Goal: Information Seeking & Learning: Learn about a topic

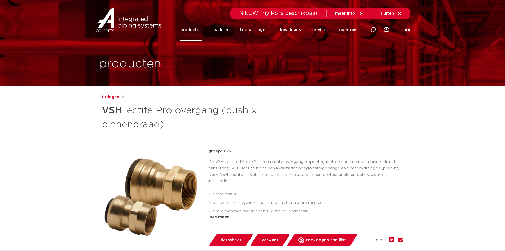
click at [372, 28] on icon at bounding box center [373, 29] width 5 height 5
type input "VSH tectite"
click button "Zoeken" at bounding box center [0, 0] width 0 height 0
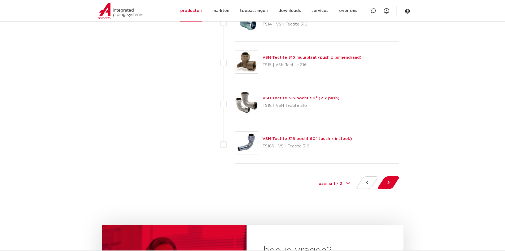
scroll to position [2468, 0]
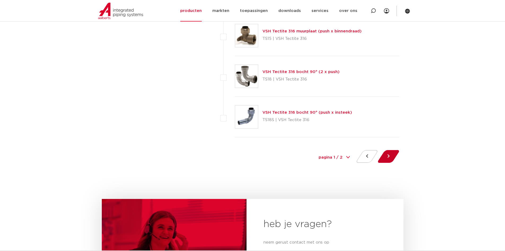
click at [387, 157] on button at bounding box center [388, 156] width 15 height 13
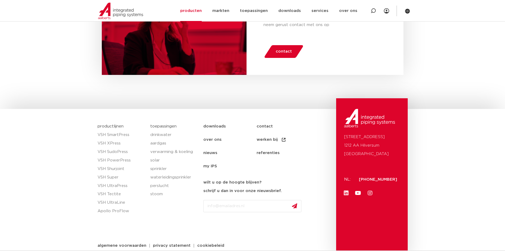
scroll to position [2041, 0]
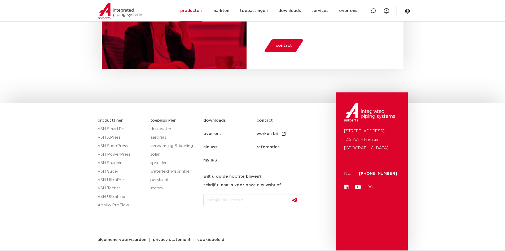
click at [213, 134] on link "over ons" at bounding box center [230, 133] width 53 height 13
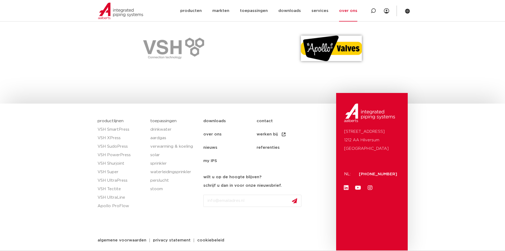
scroll to position [781, 0]
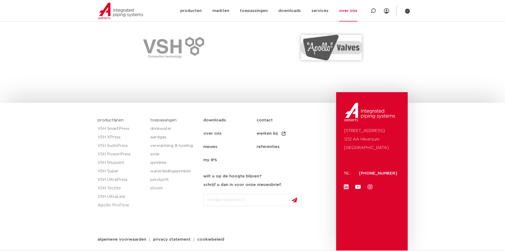
click at [166, 211] on div "toepassingen drinkwater aardgas verwarming & koeling solar sprinkler waterleidi…" at bounding box center [174, 181] width 53 height 137
click at [211, 148] on link "nieuws" at bounding box center [230, 146] width 53 height 13
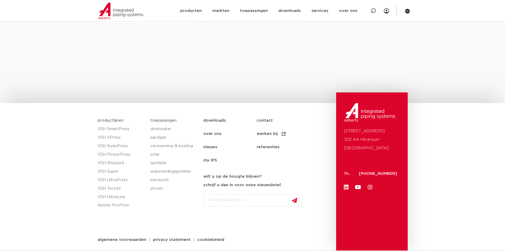
scroll to position [948, 0]
click at [259, 133] on link "werken bij" at bounding box center [283, 133] width 53 height 13
click at [267, 145] on link "referenties" at bounding box center [283, 146] width 53 height 13
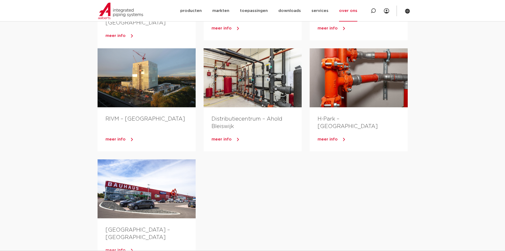
scroll to position [159, 0]
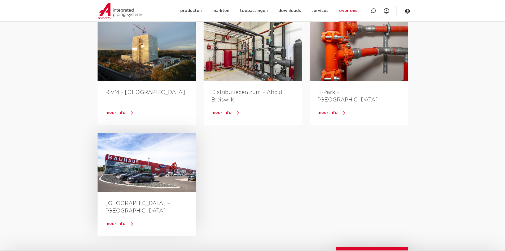
click at [113, 222] on span "meer info" at bounding box center [116, 224] width 20 height 4
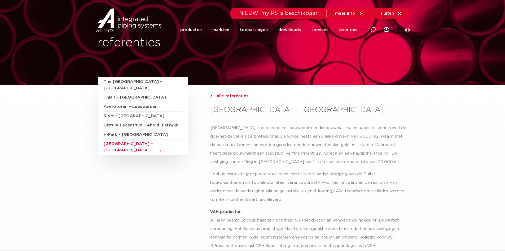
click at [266, 136] on p "[GEOGRAPHIC_DATA] is een compleet bouwcentrum die bouwmaterialen aanbiedt voor …" at bounding box center [308, 145] width 197 height 42
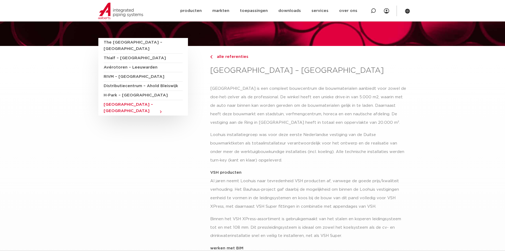
scroll to position [80, 0]
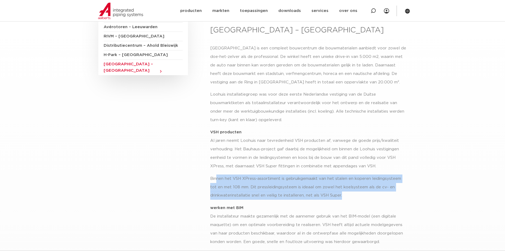
drag, startPoint x: 218, startPoint y: 178, endPoint x: 351, endPoint y: 199, distance: 135.2
click at [351, 199] on p "Binnen het VSH XPress-assortiment is gebruikgemaakt van het stalen en koperen l…" at bounding box center [308, 186] width 197 height 25
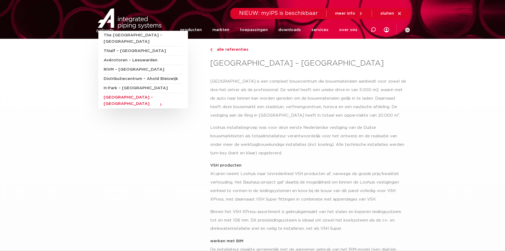
scroll to position [0, 0]
